Goal: Navigation & Orientation: Find specific page/section

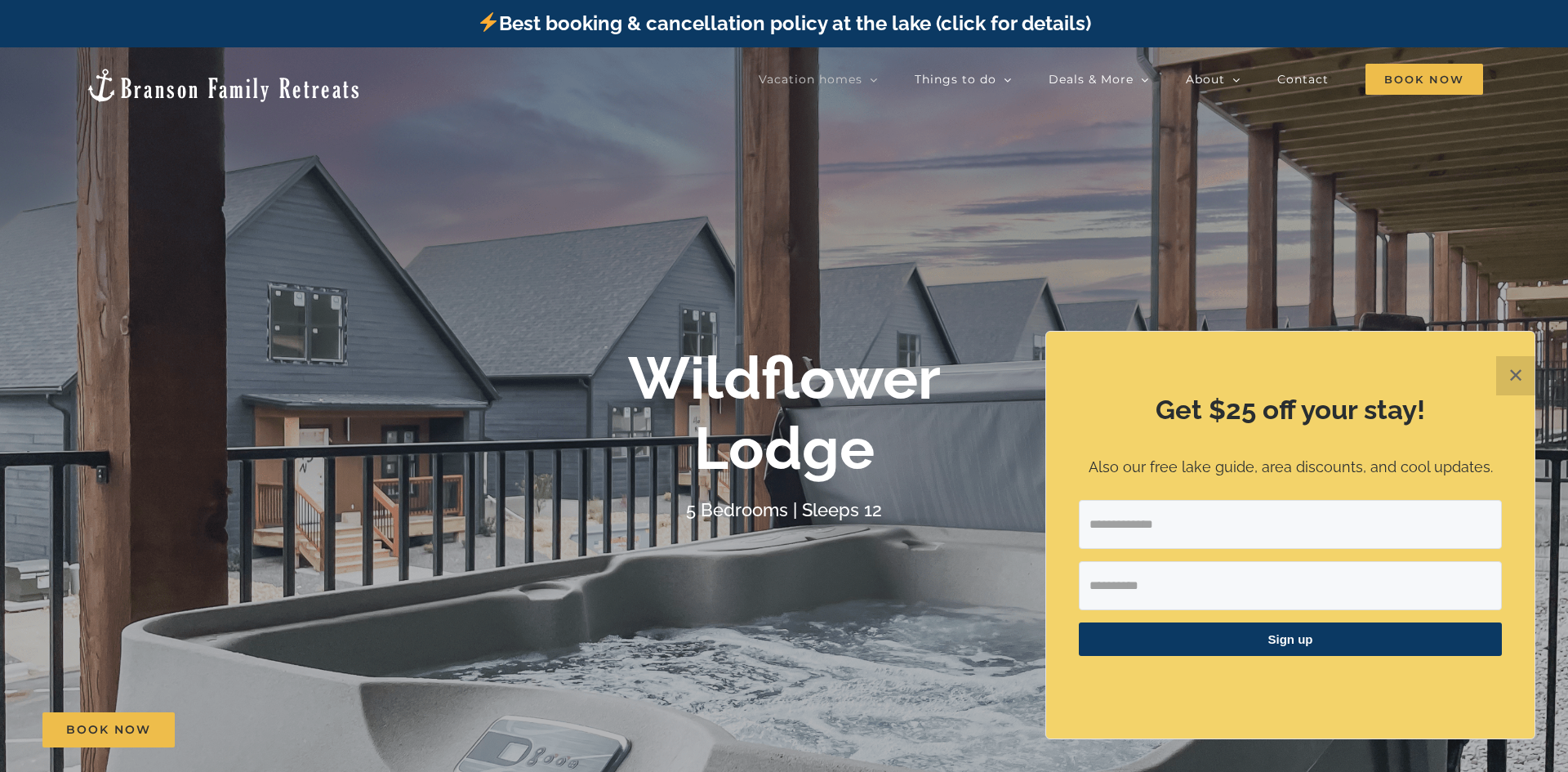
click at [751, 379] on b "Wildflower Lodge" at bounding box center [784, 413] width 313 height 140
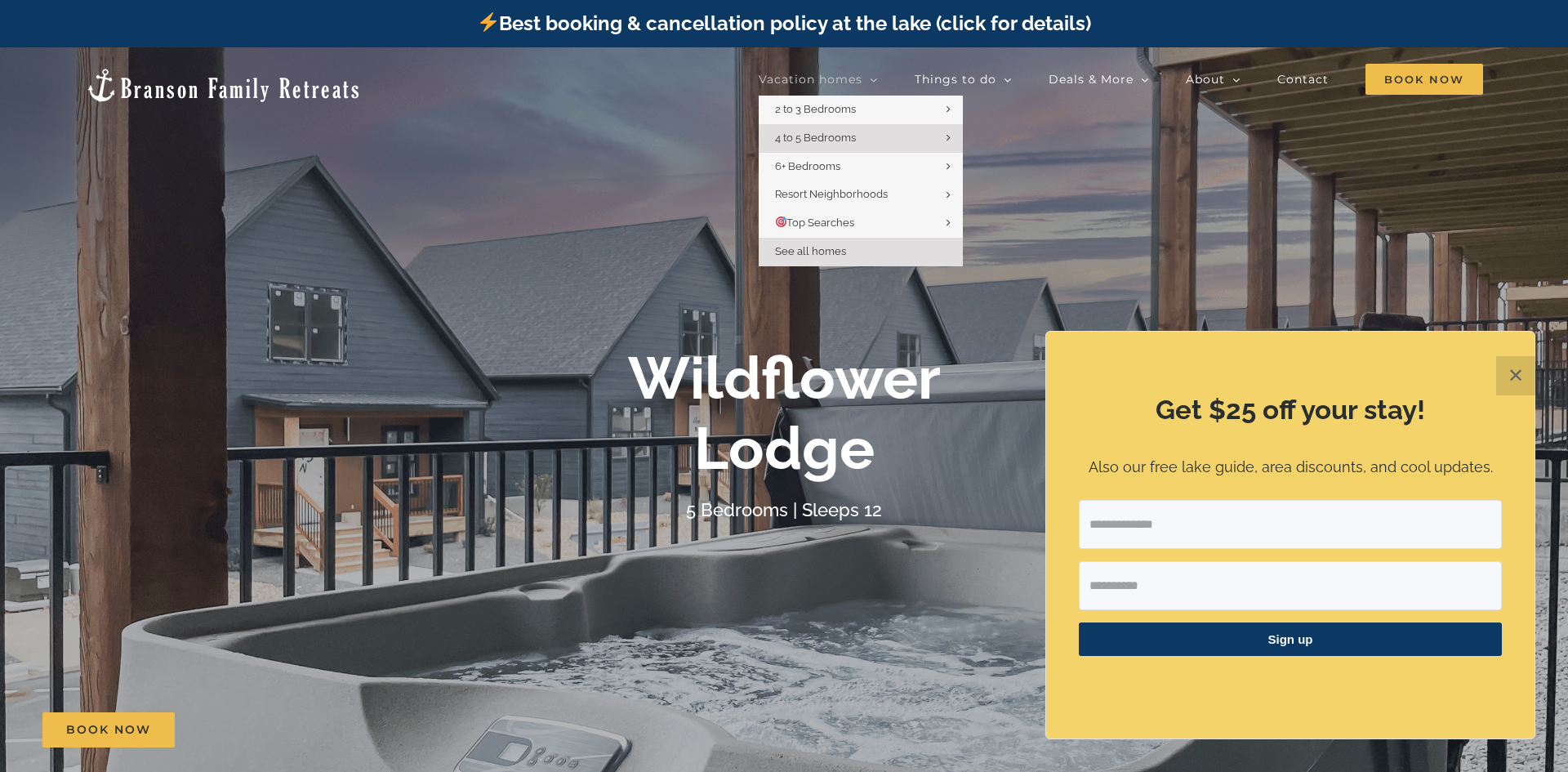
click at [883, 250] on link "See all homes" at bounding box center [861, 252] width 204 height 29
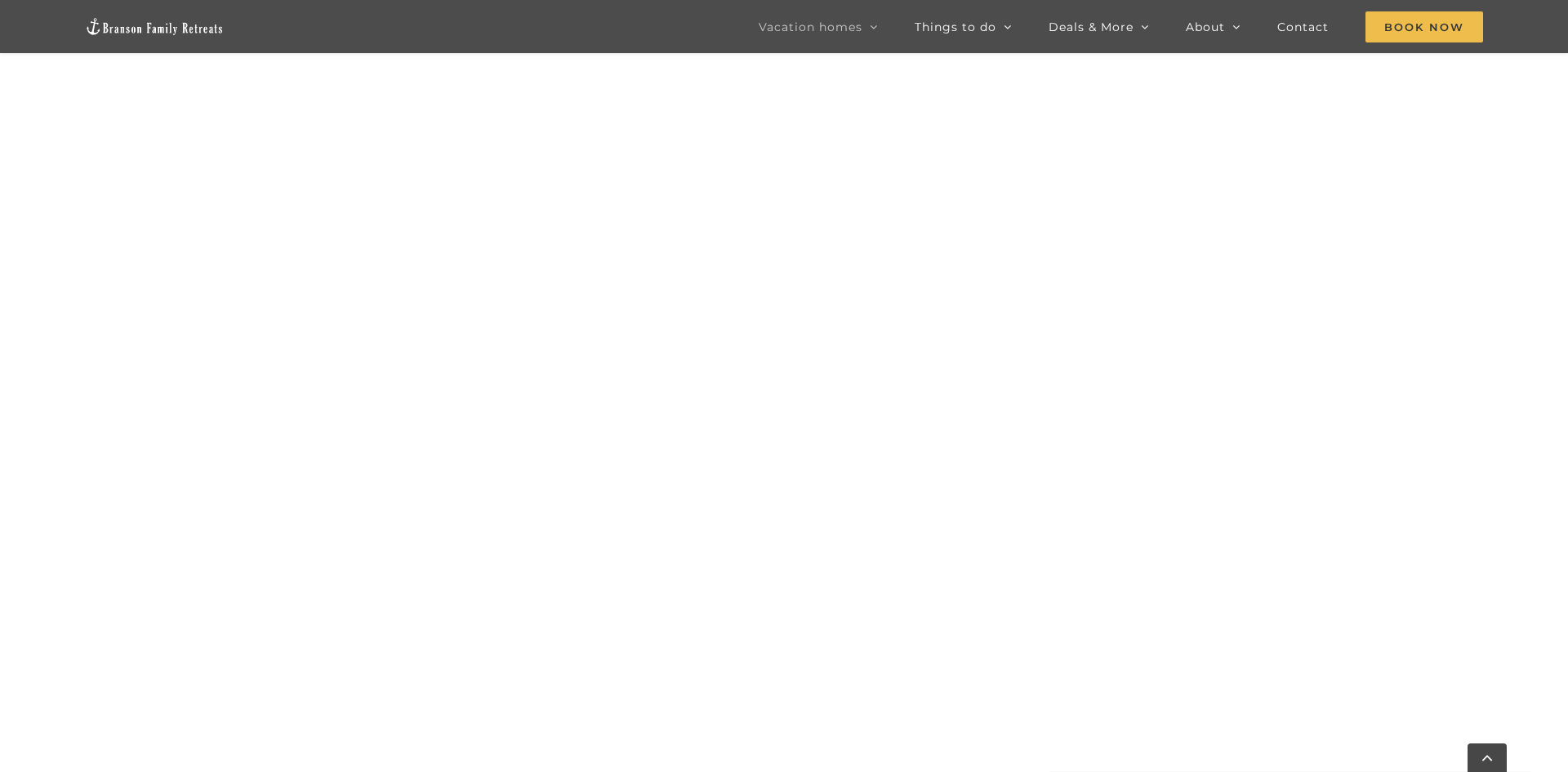
scroll to position [1568, 0]
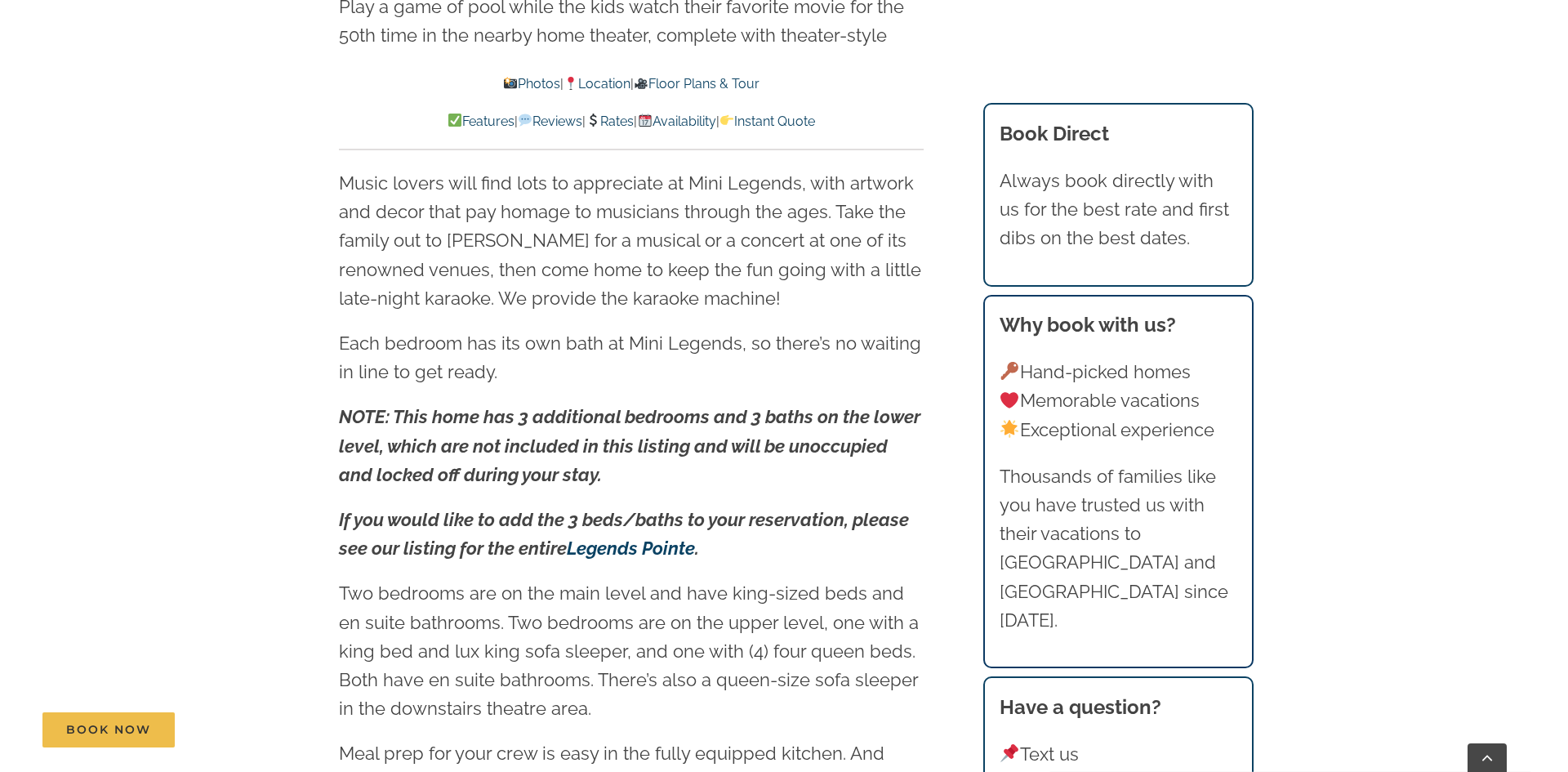
scroll to position [2169, 0]
